Goal: Check status: Check status

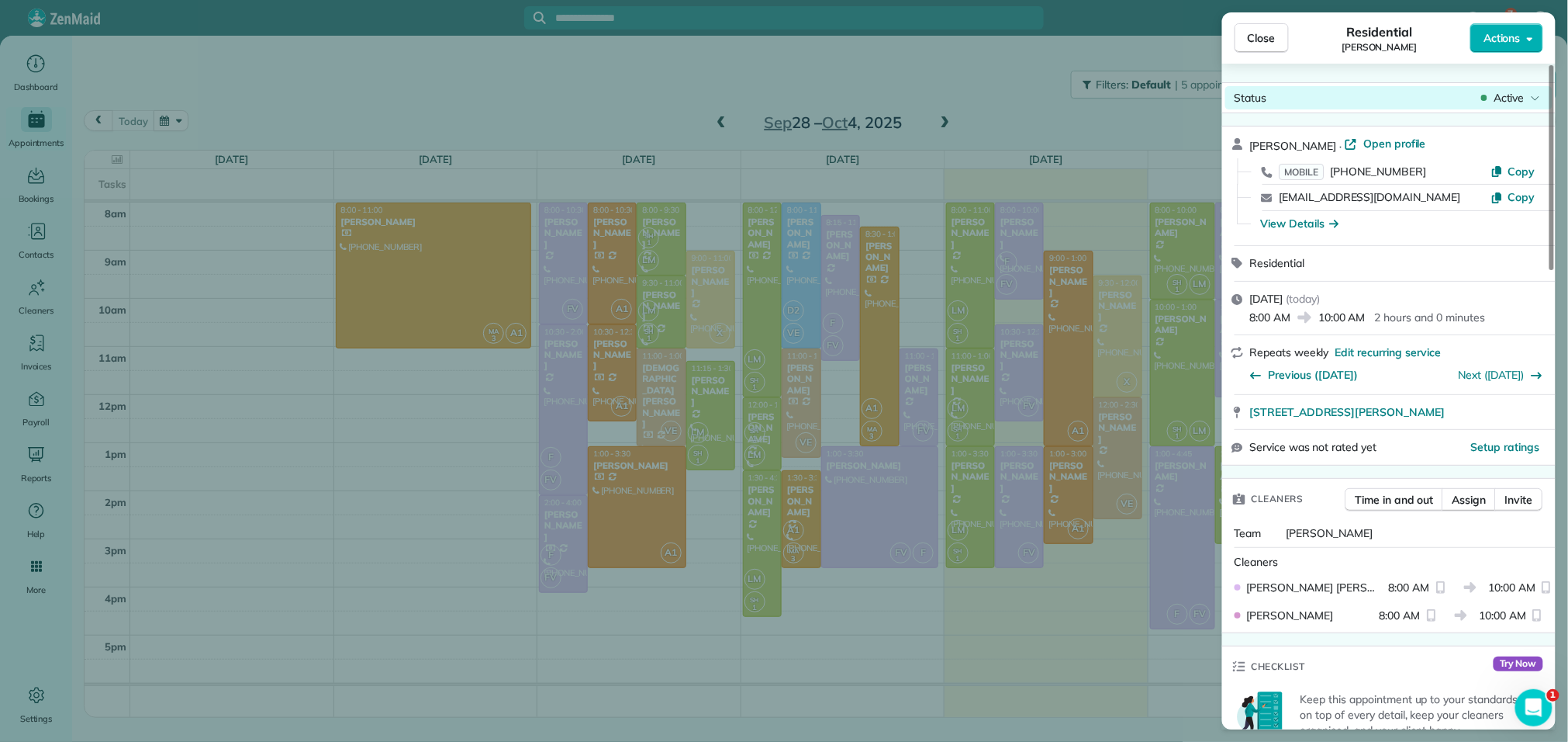
click at [1511, 92] on span "Active" at bounding box center [1509, 98] width 31 height 15
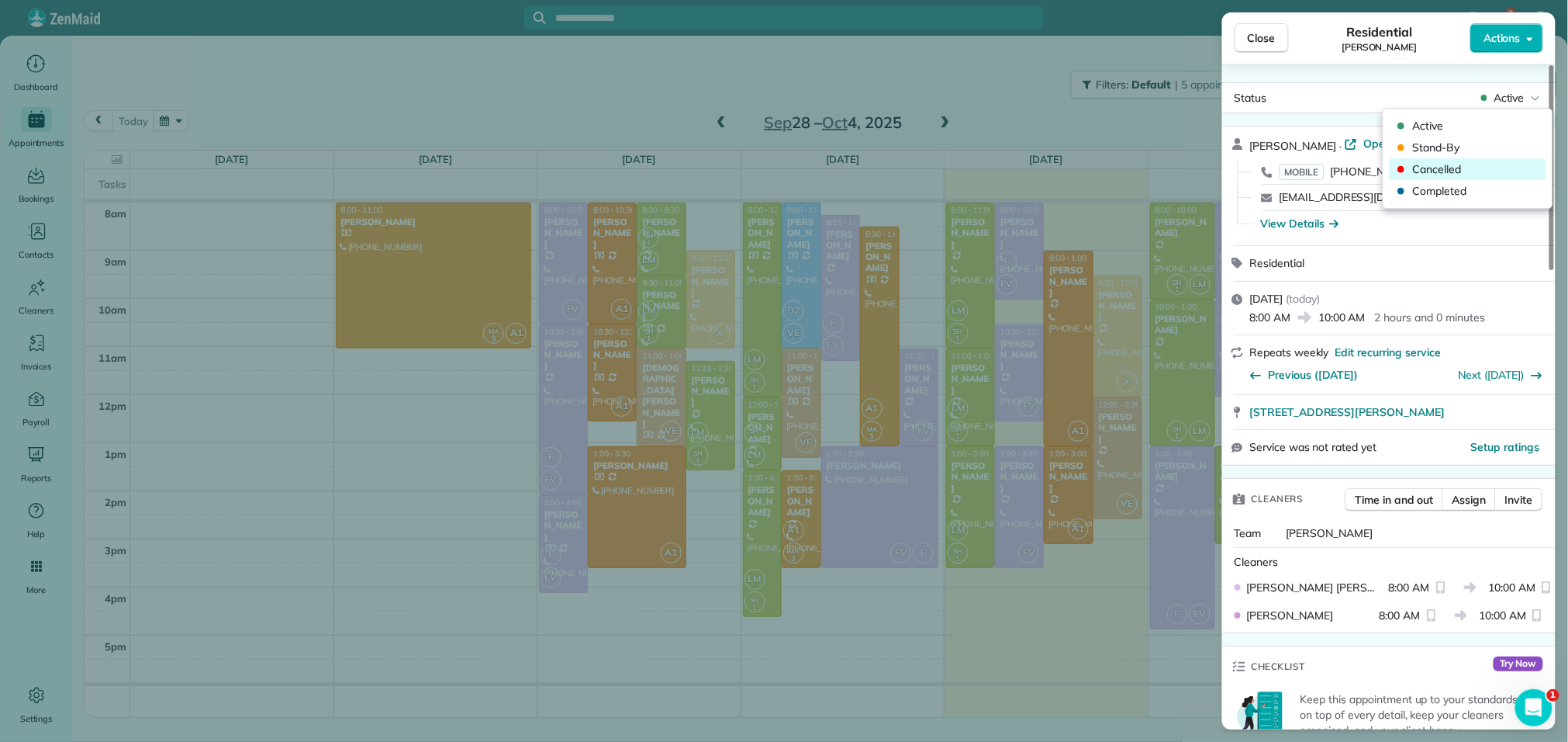
click at [1464, 171] on span "Cancelled" at bounding box center [1479, 169] width 131 height 15
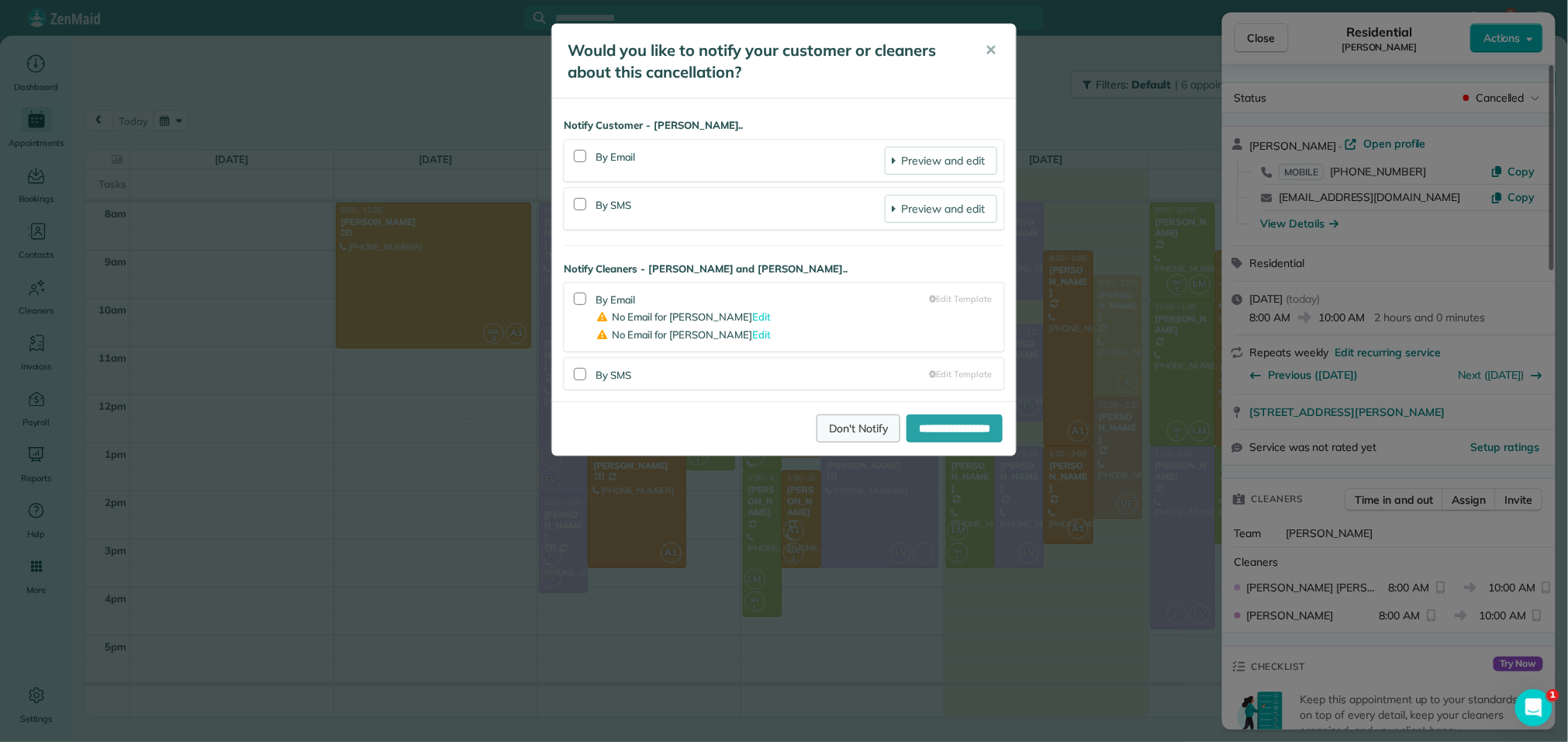
click at [820, 439] on link "Don't Notify" at bounding box center [858, 428] width 83 height 28
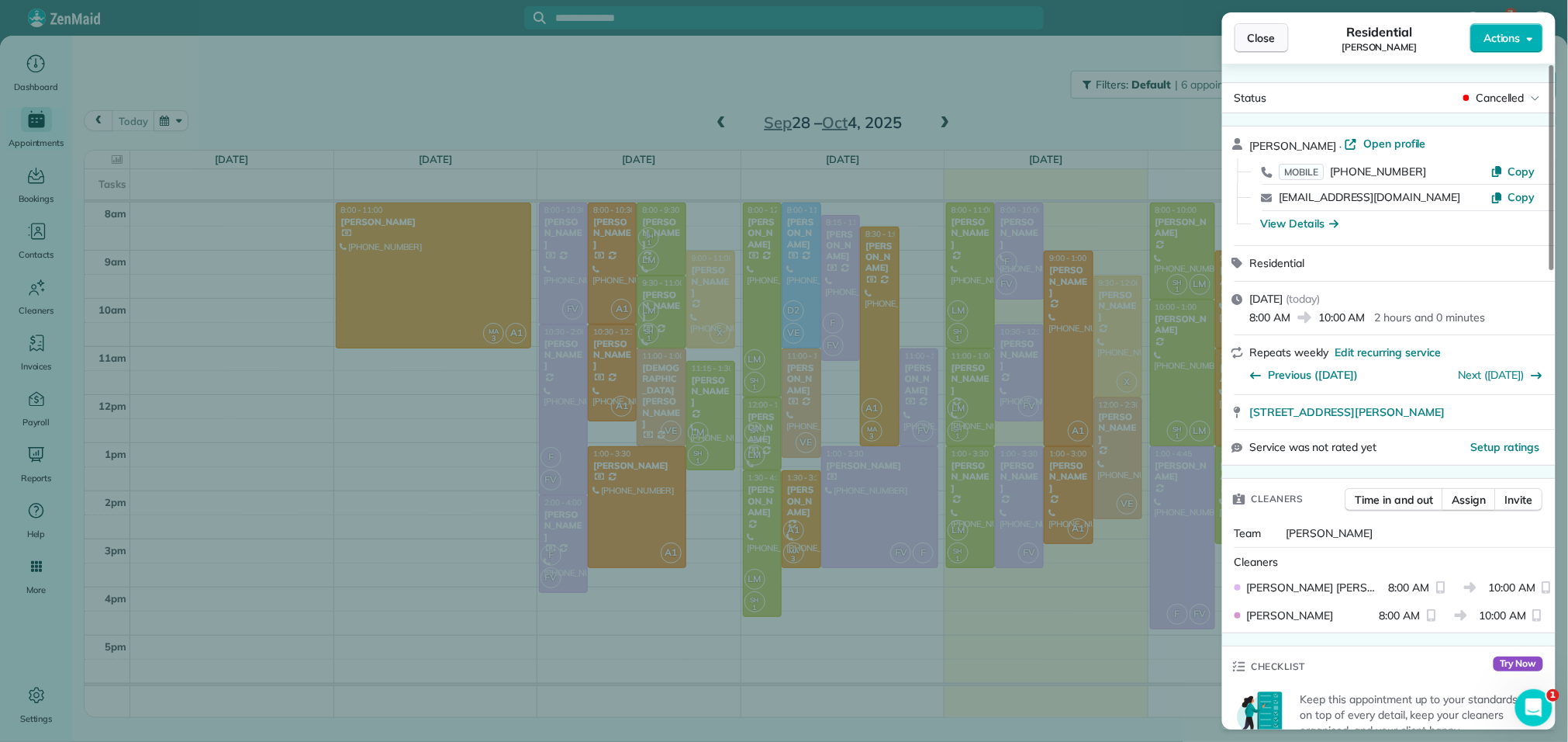
click at [1271, 44] on span "Close" at bounding box center [1262, 38] width 28 height 15
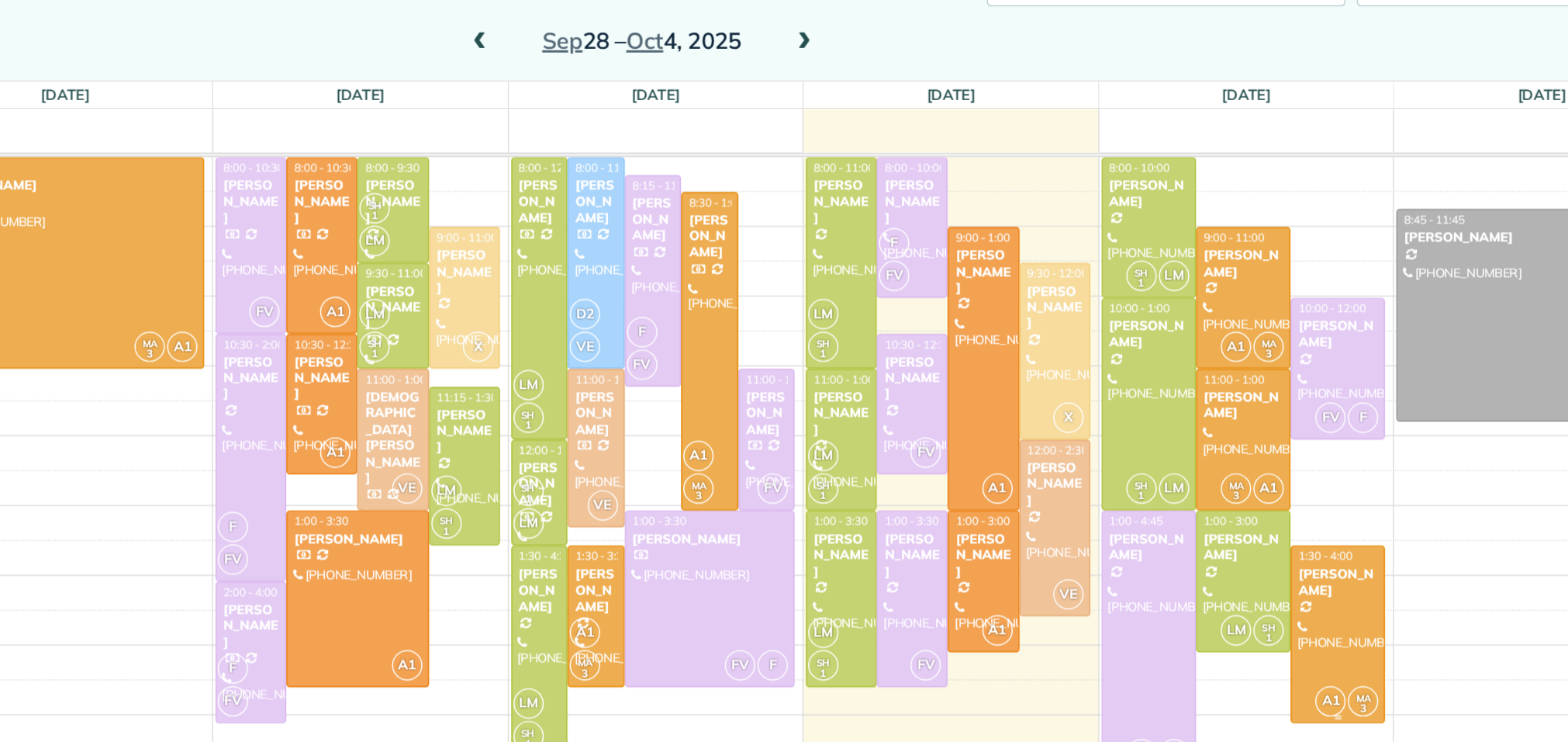
click at [1312, 513] on div at bounding box center [1313, 531] width 63 height 120
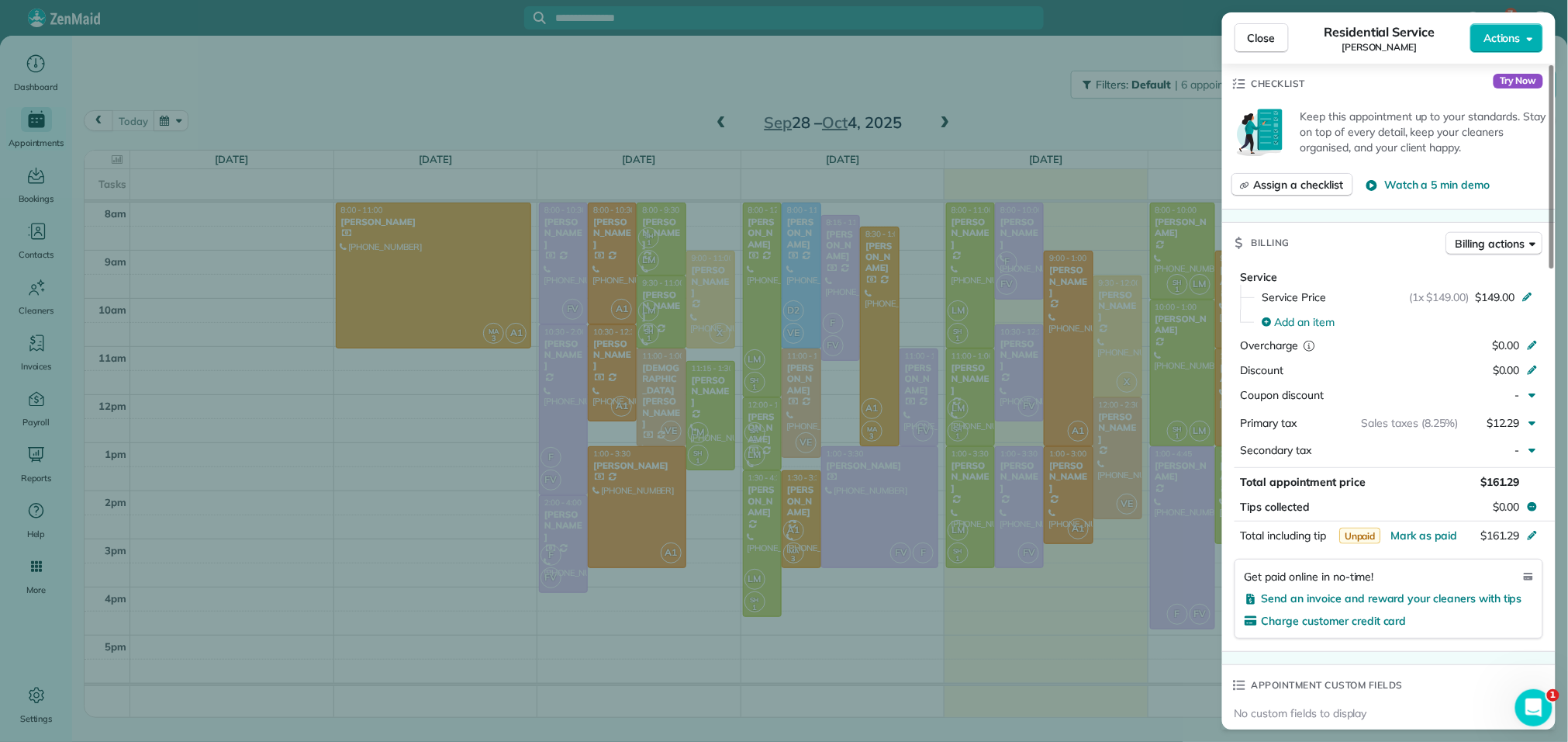
scroll to position [580, 0]
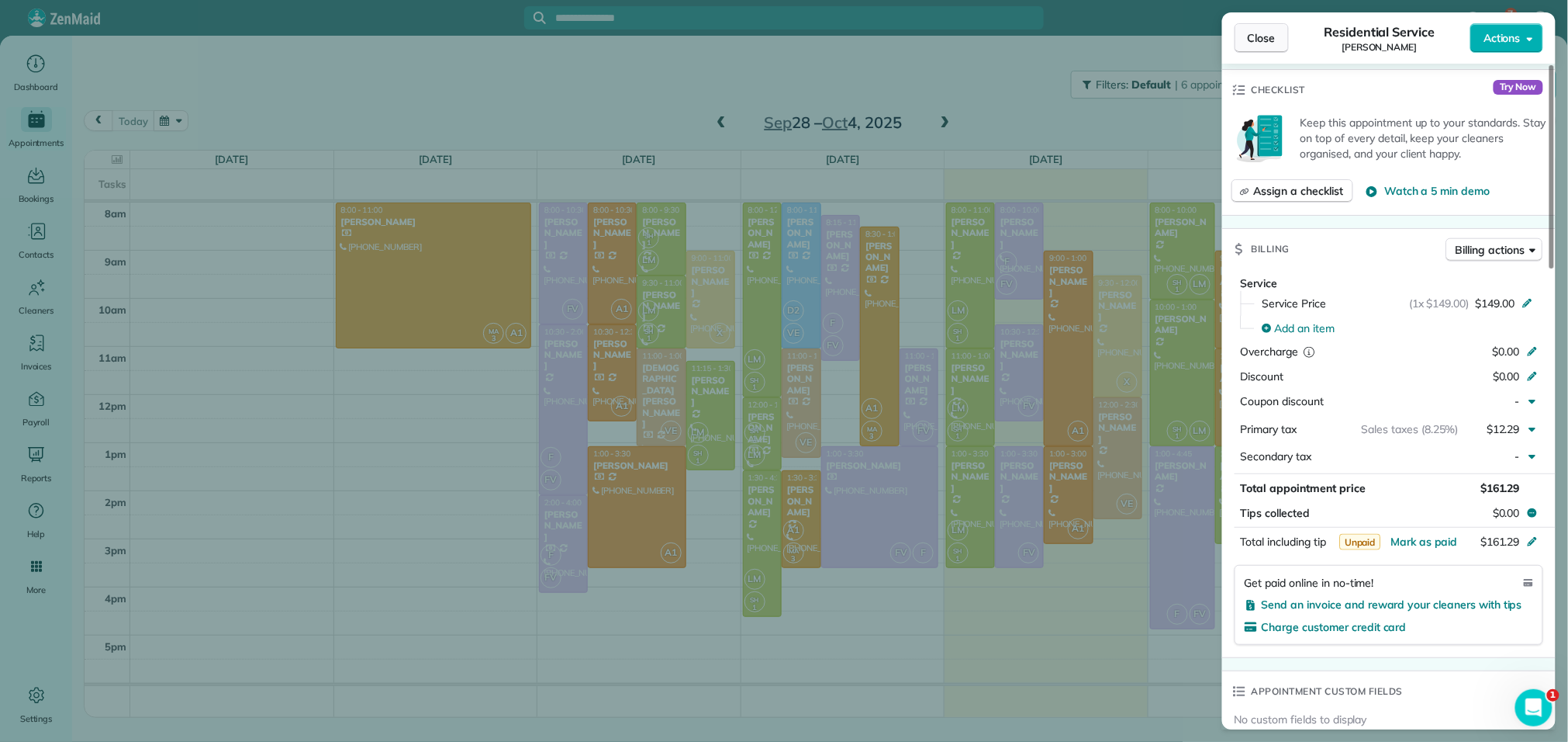
click at [1276, 45] on span "Close" at bounding box center [1262, 38] width 28 height 15
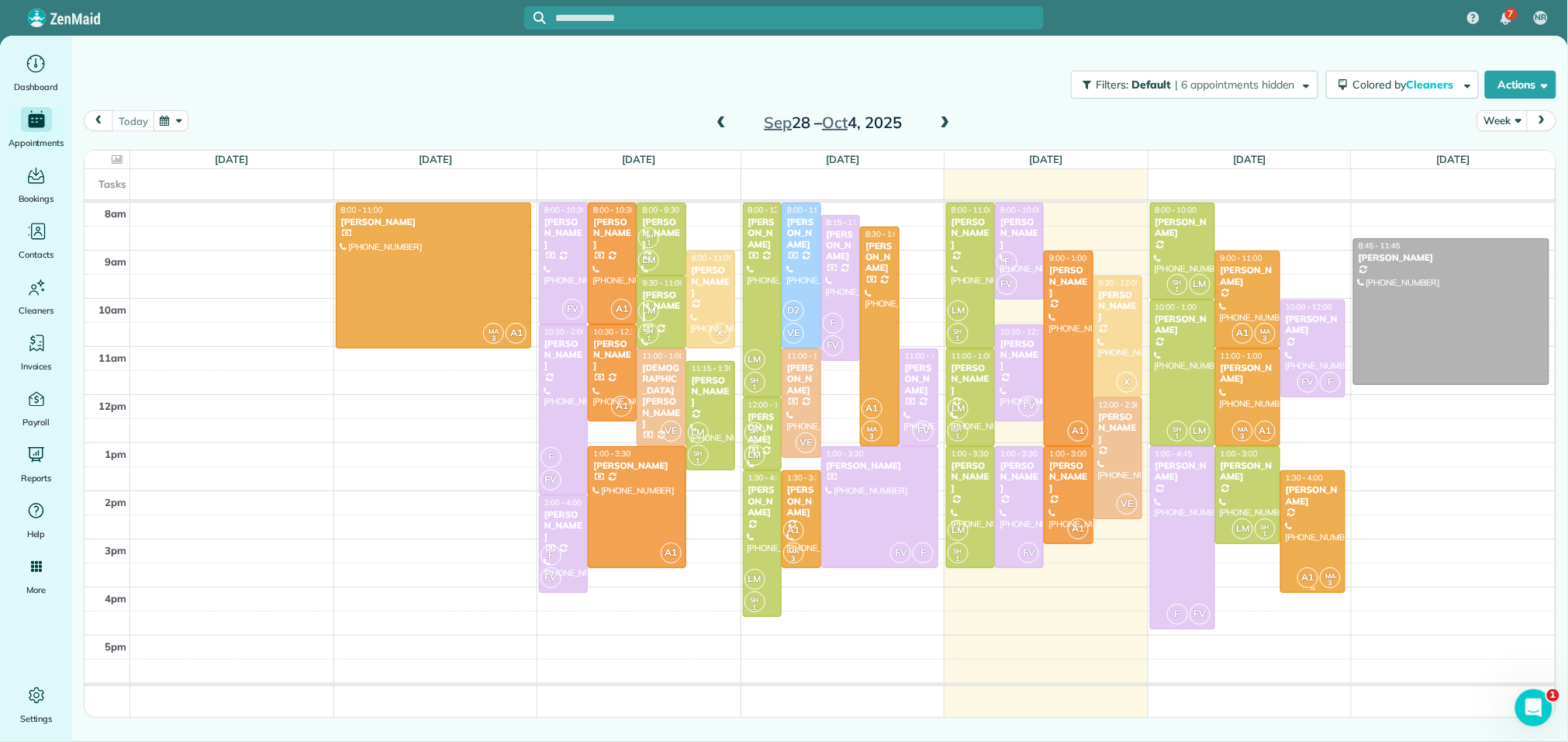
click at [1308, 493] on div "[PERSON_NAME]" at bounding box center [1313, 494] width 56 height 22
